Goal: Navigation & Orientation: Find specific page/section

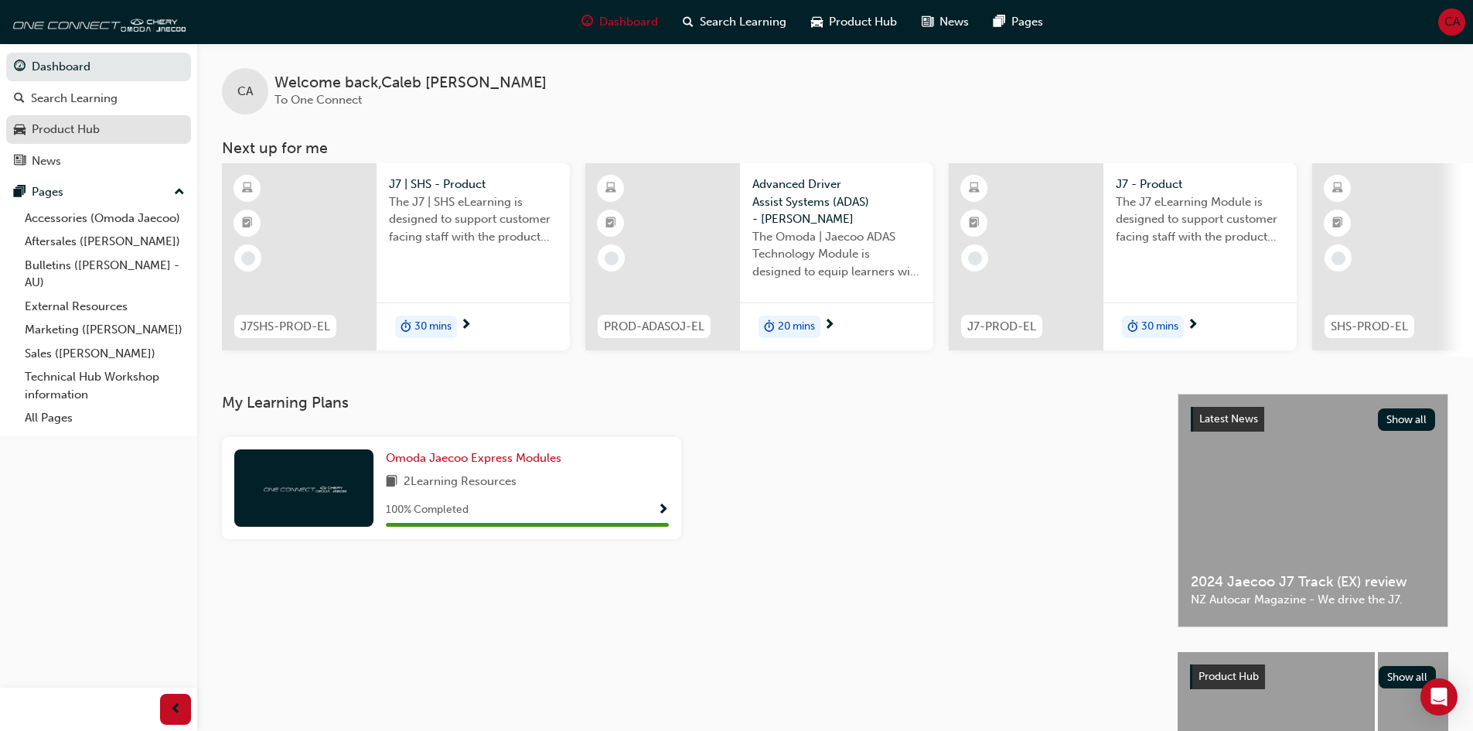
click at [77, 130] on div "Product Hub" at bounding box center [66, 130] width 68 height 18
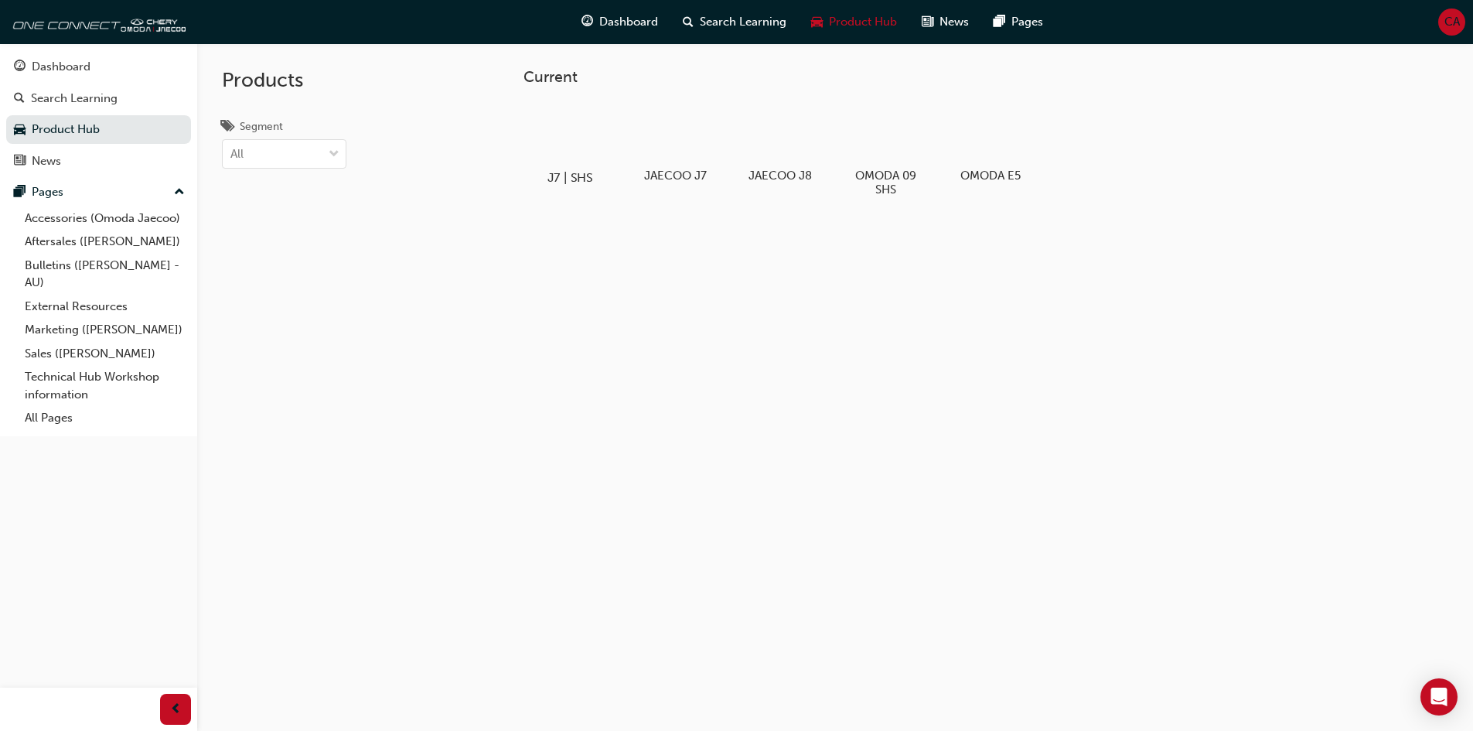
click at [541, 145] on div at bounding box center [570, 133] width 86 height 62
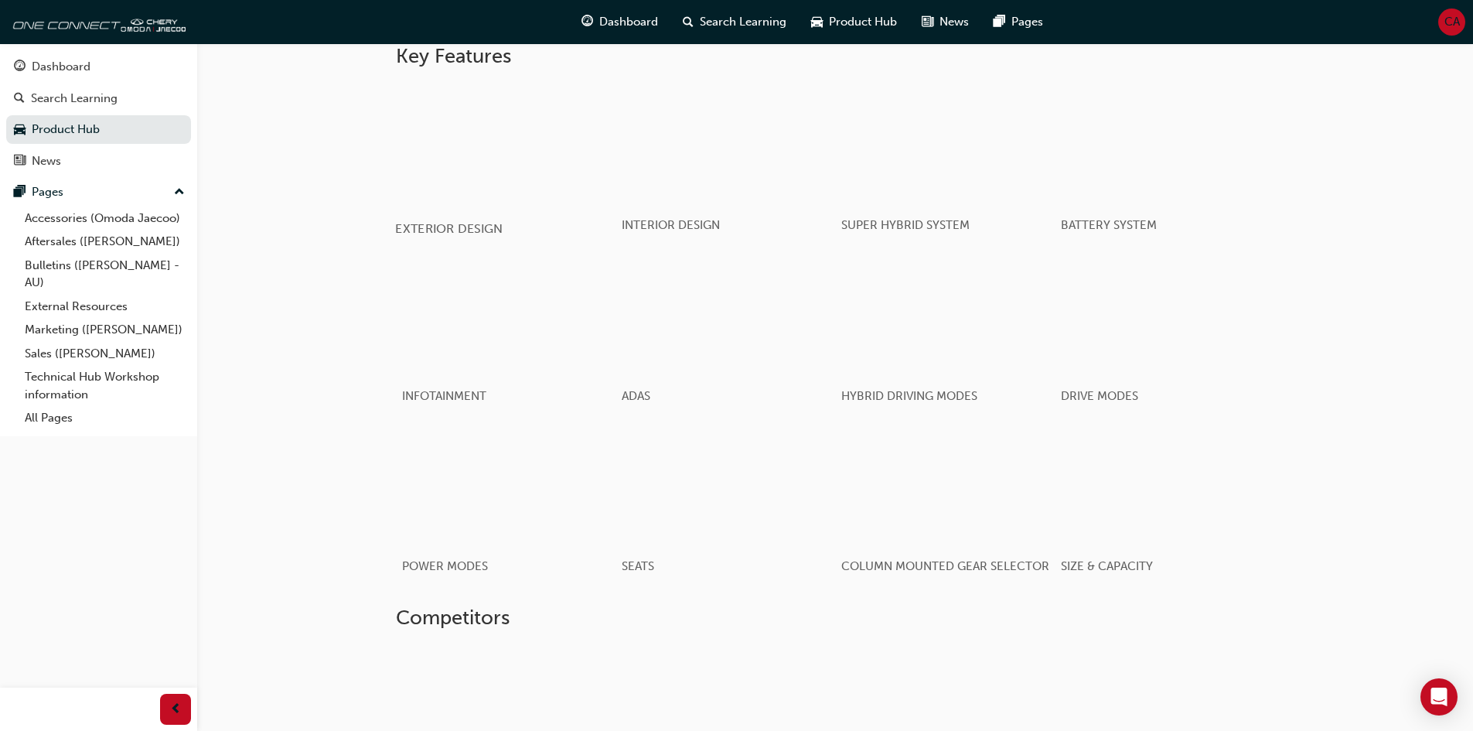
scroll to position [1089, 0]
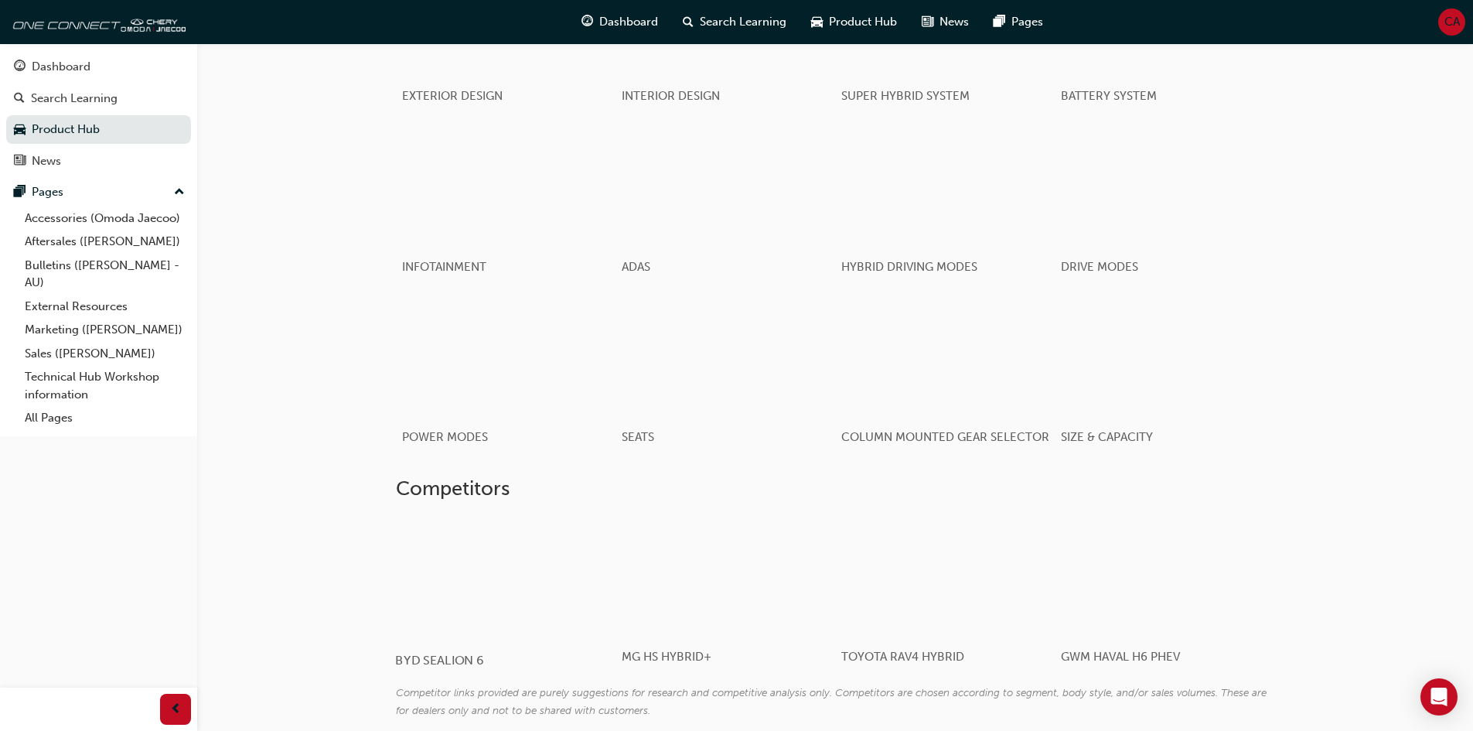
click at [458, 555] on div at bounding box center [487, 576] width 184 height 123
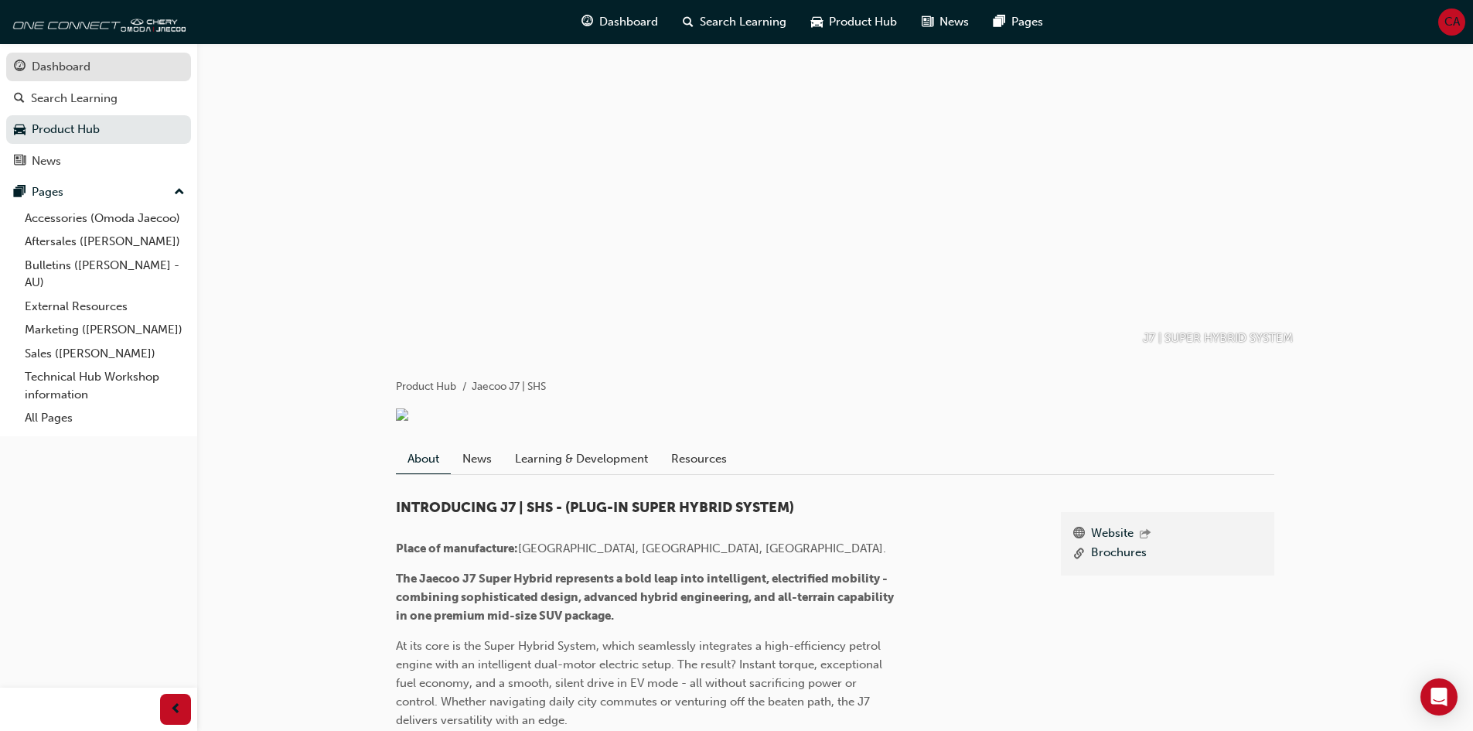
click at [19, 80] on link "Dashboard" at bounding box center [98, 67] width 185 height 29
